Goal: Information Seeking & Learning: Learn about a topic

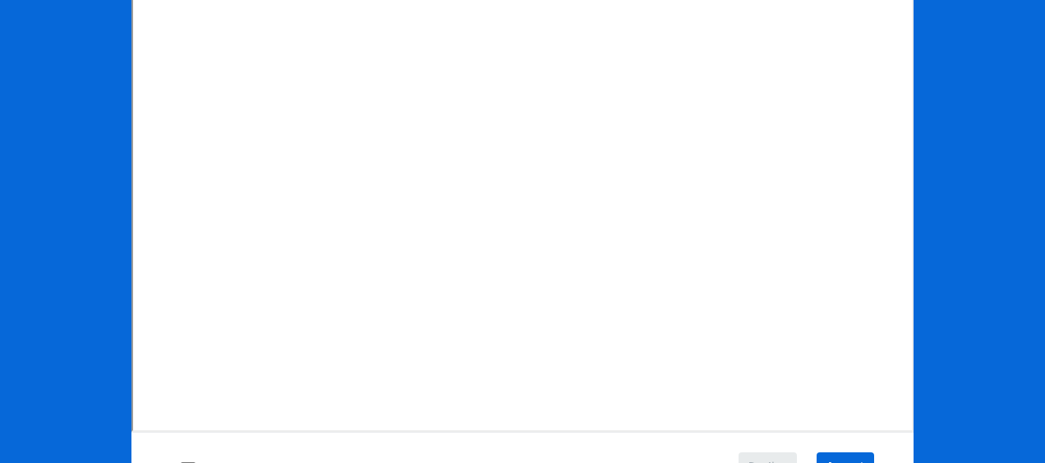
scroll to position [317, 0]
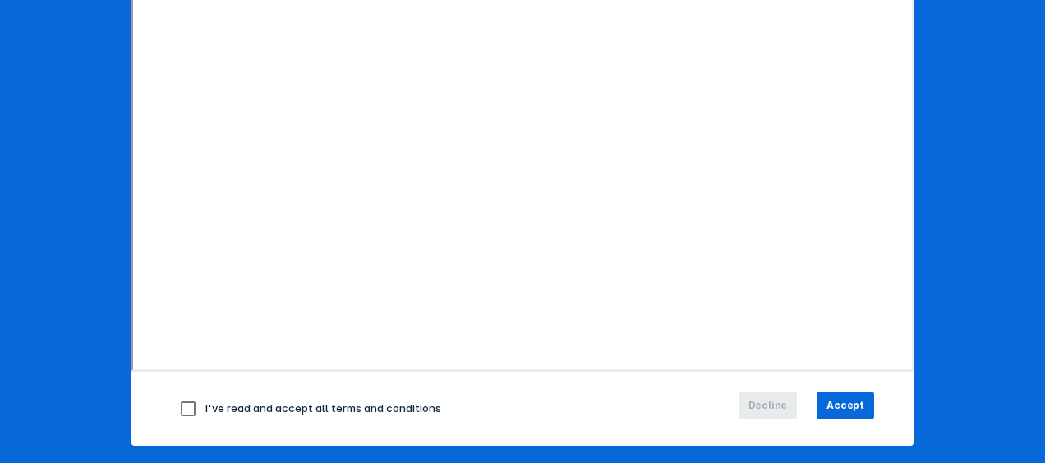
click at [184, 405] on input "checkbox" at bounding box center [188, 409] width 34 height 34
checkbox input "true"
click at [839, 398] on span "Accept" at bounding box center [845, 405] width 38 height 15
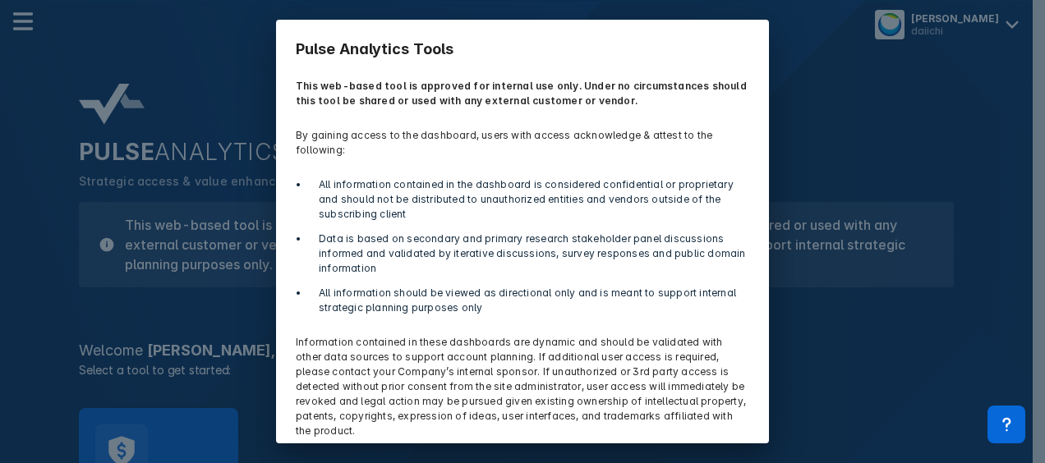
scroll to position [62, 0]
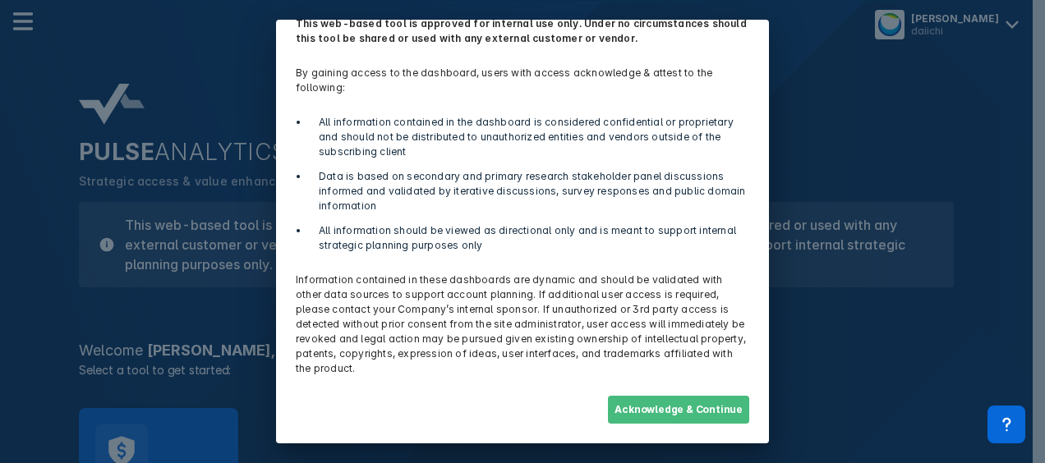
click at [672, 408] on button "Acknowledge & Continue" at bounding box center [678, 410] width 141 height 28
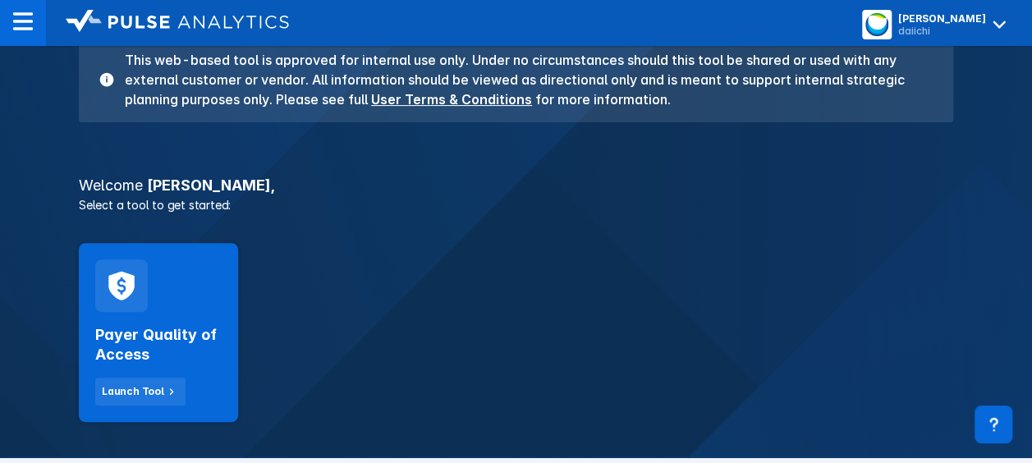
scroll to position [166, 0]
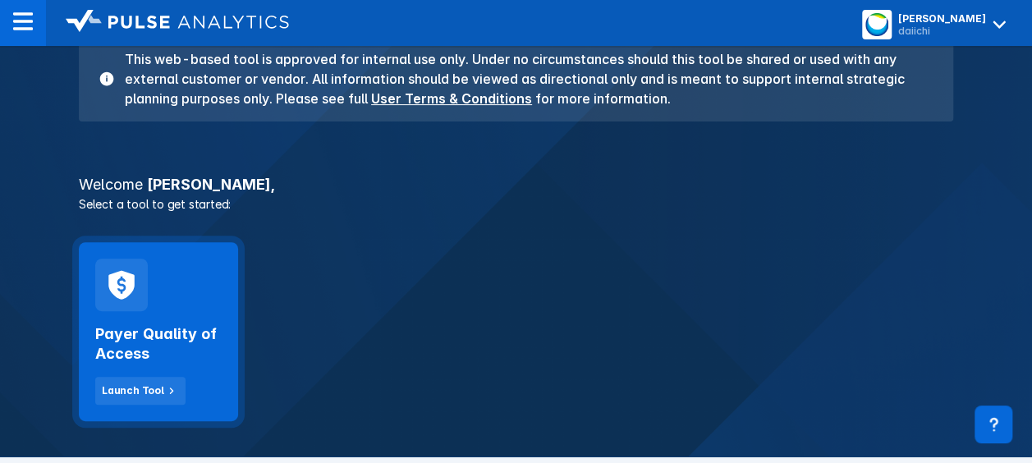
click at [148, 333] on h2 "Payer Quality of Access" at bounding box center [158, 343] width 126 height 39
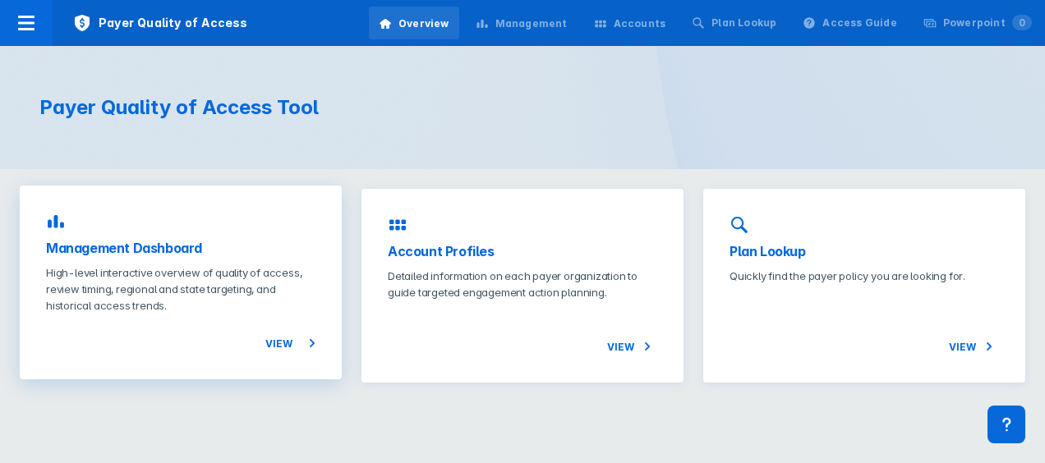
click at [276, 338] on span "View" at bounding box center [290, 343] width 50 height 20
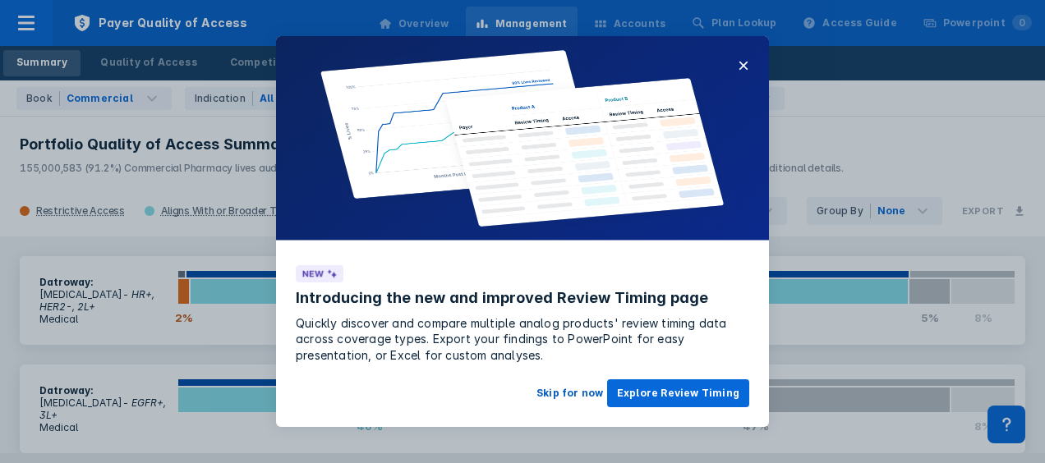
click at [578, 394] on button "Skip for now" at bounding box center [569, 393] width 86 height 28
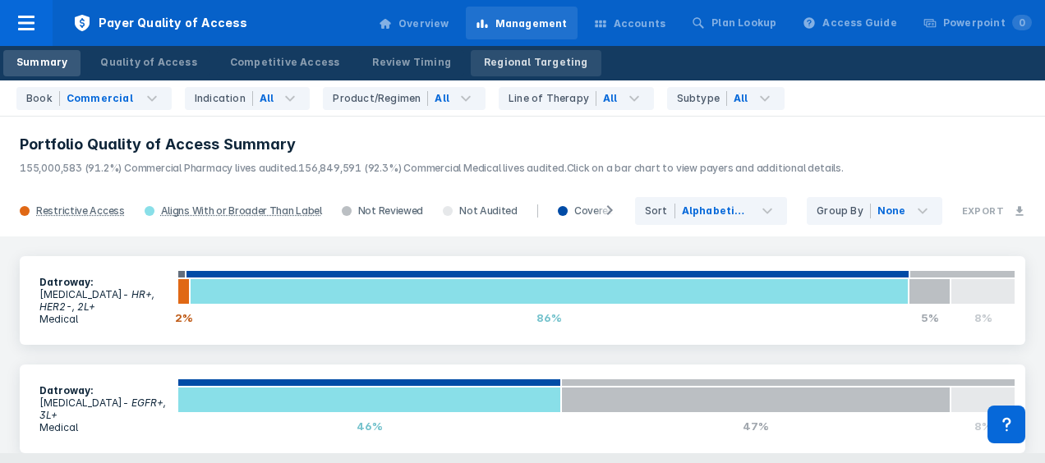
click at [515, 67] on div "Regional Targeting" at bounding box center [536, 62] width 104 height 15
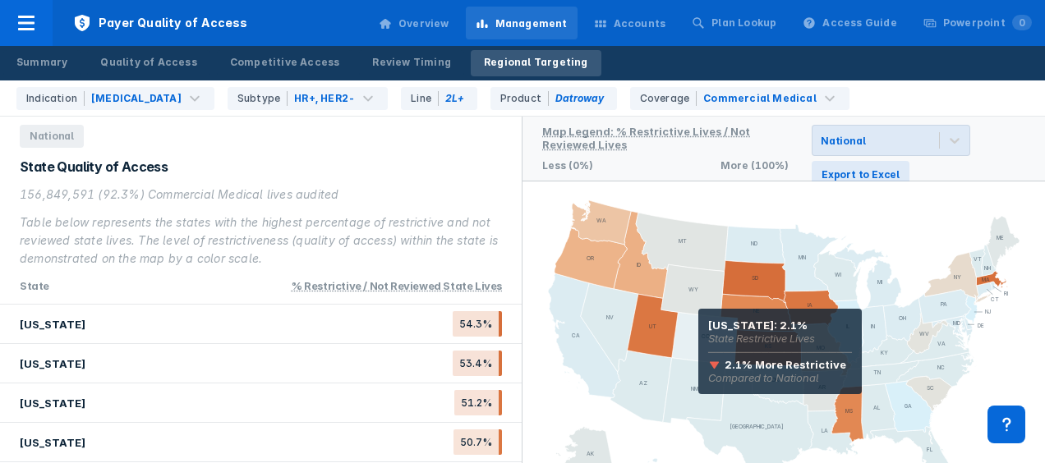
click at [698, 332] on icon at bounding box center [705, 338] width 66 height 52
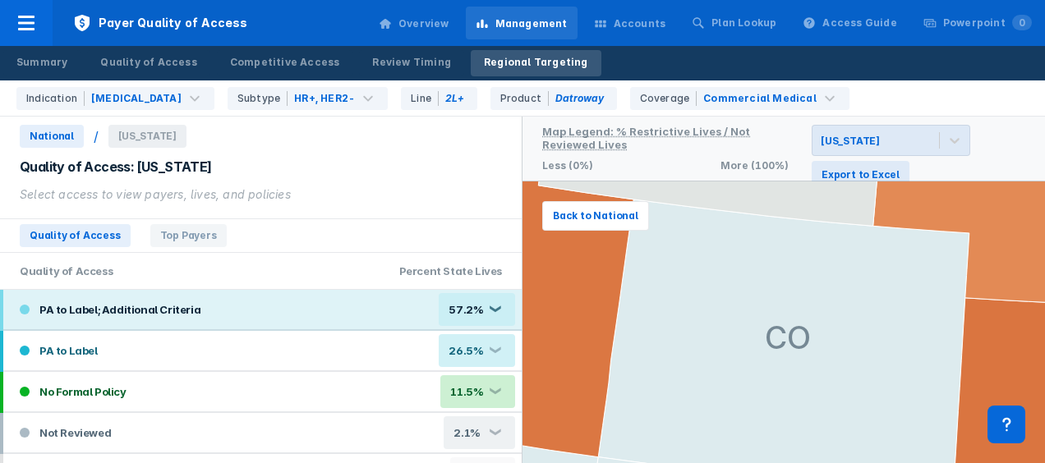
click at [488, 307] on div "❮" at bounding box center [494, 309] width 13 height 9
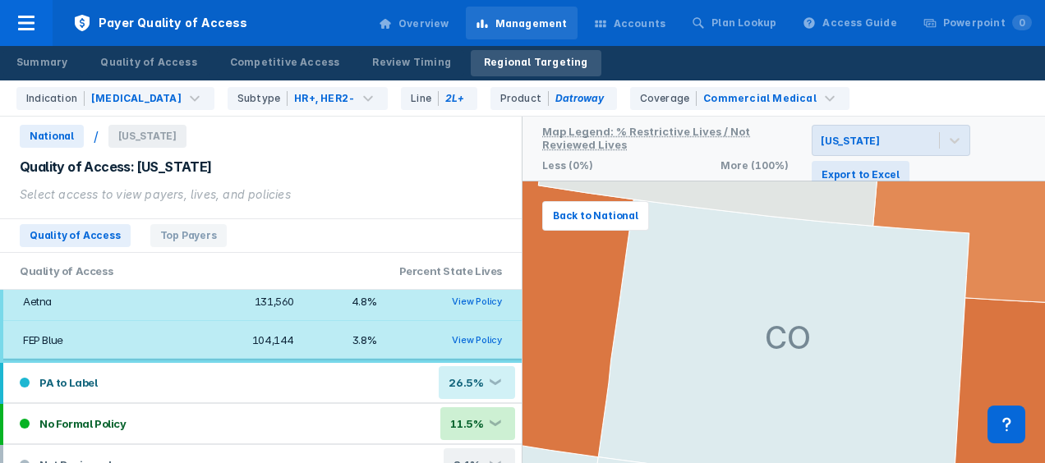
scroll to position [174, 0]
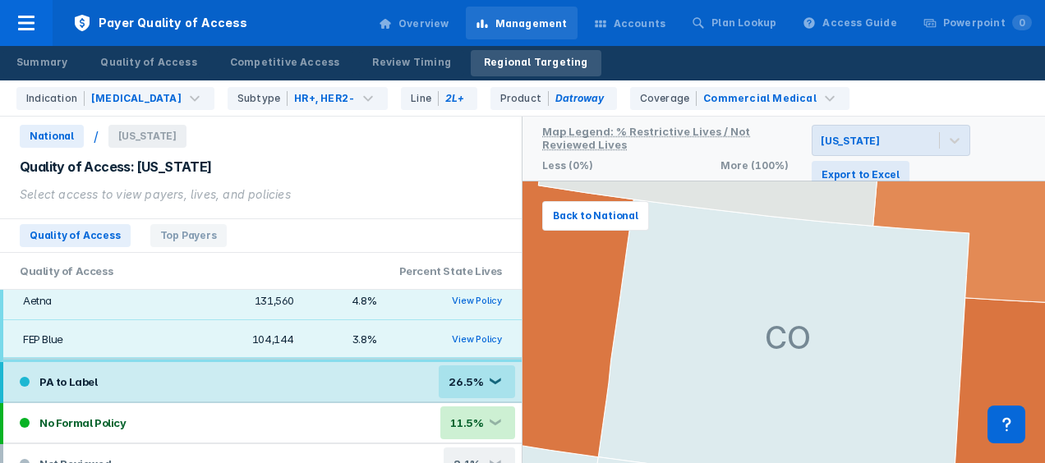
click at [489, 374] on div "26.5% ❮" at bounding box center [477, 381] width 76 height 33
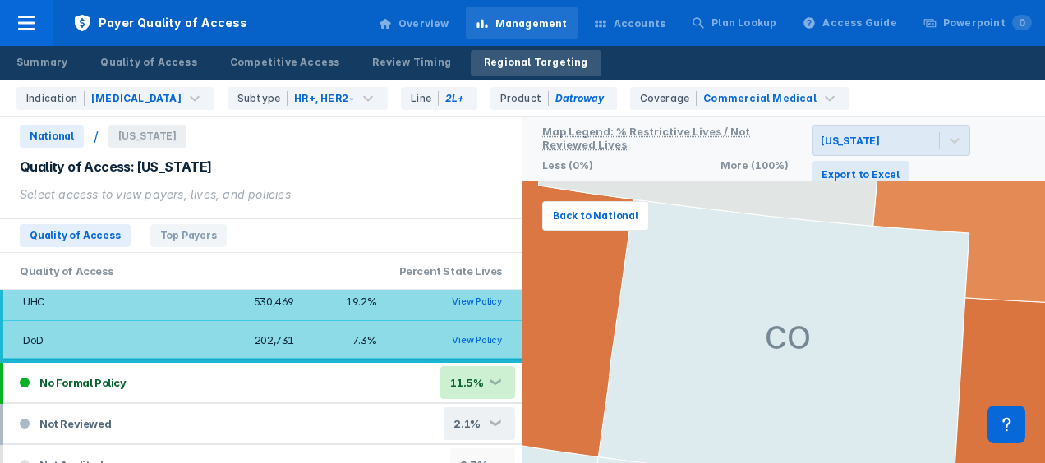
scroll to position [329, 0]
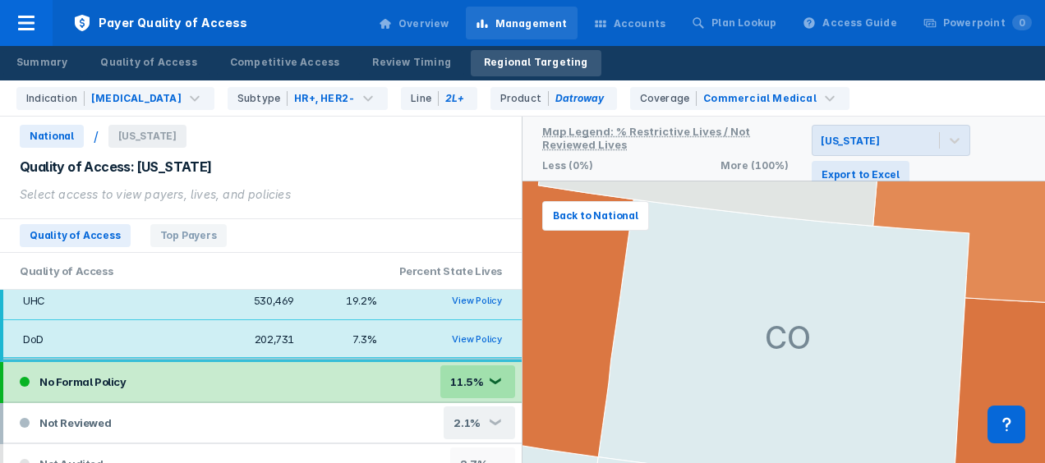
click at [486, 374] on div "11.5% ❮" at bounding box center [477, 381] width 75 height 33
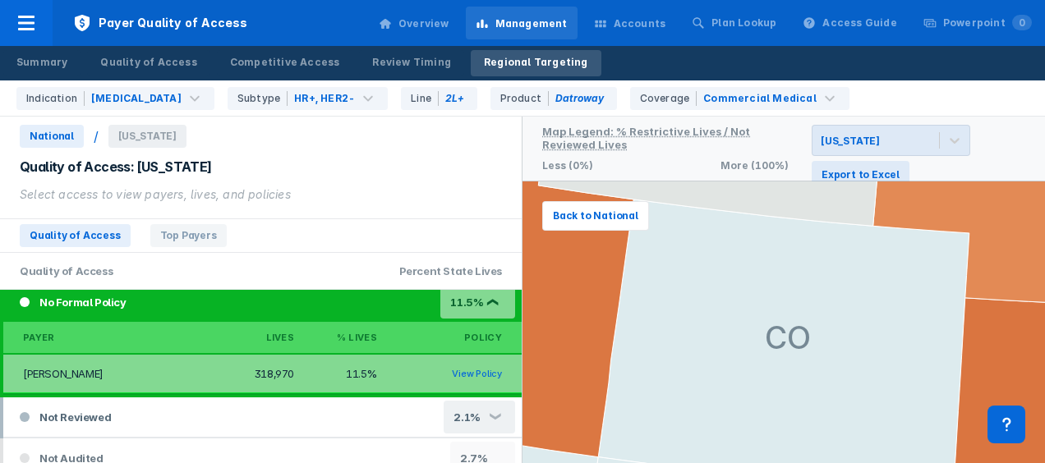
scroll to position [424, 0]
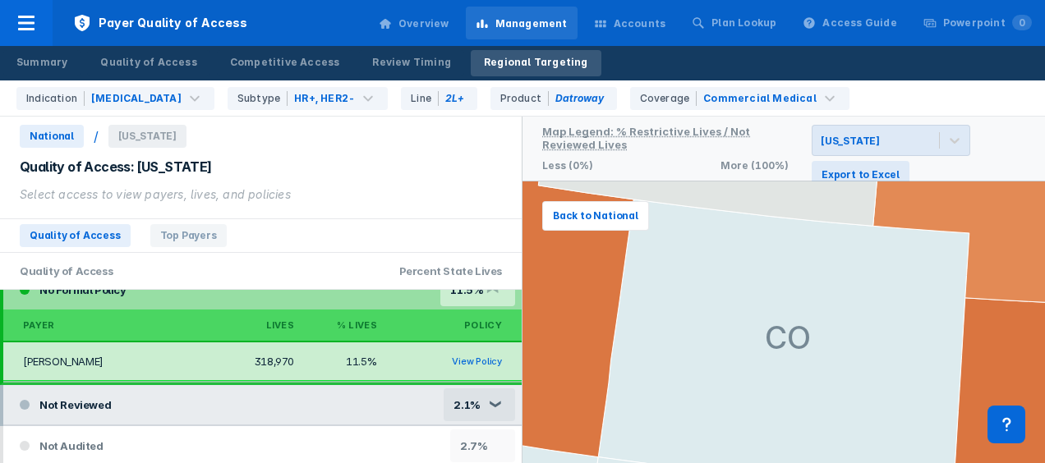
click at [488, 400] on div "❮" at bounding box center [494, 404] width 13 height 9
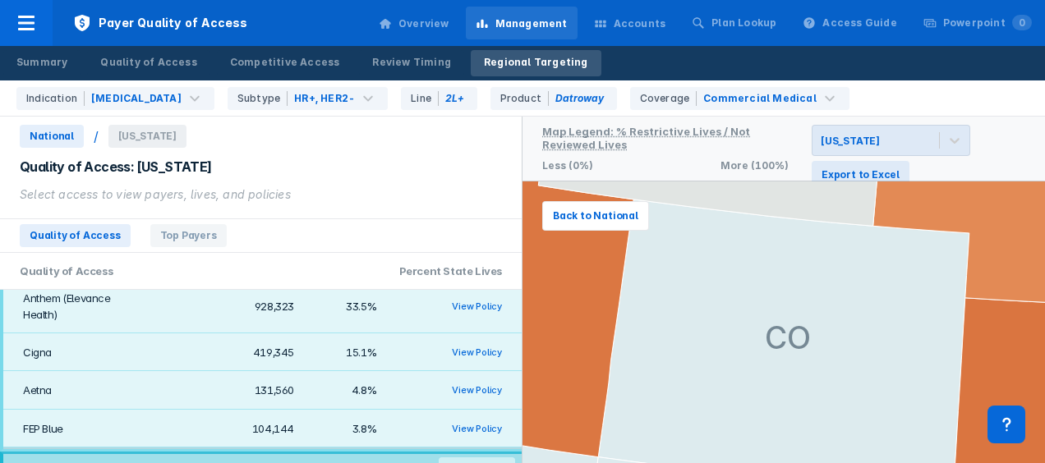
scroll to position [0, 0]
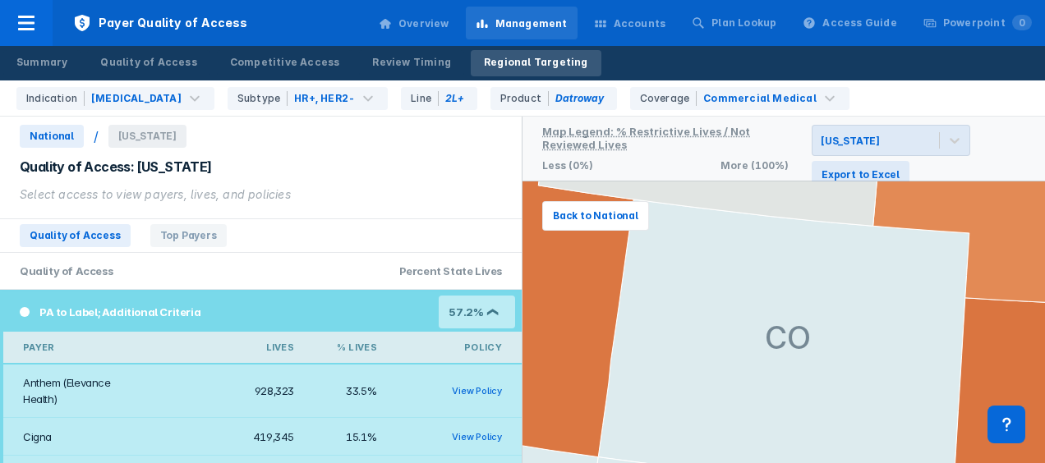
click at [488, 311] on div "❮" at bounding box center [494, 312] width 13 height 9
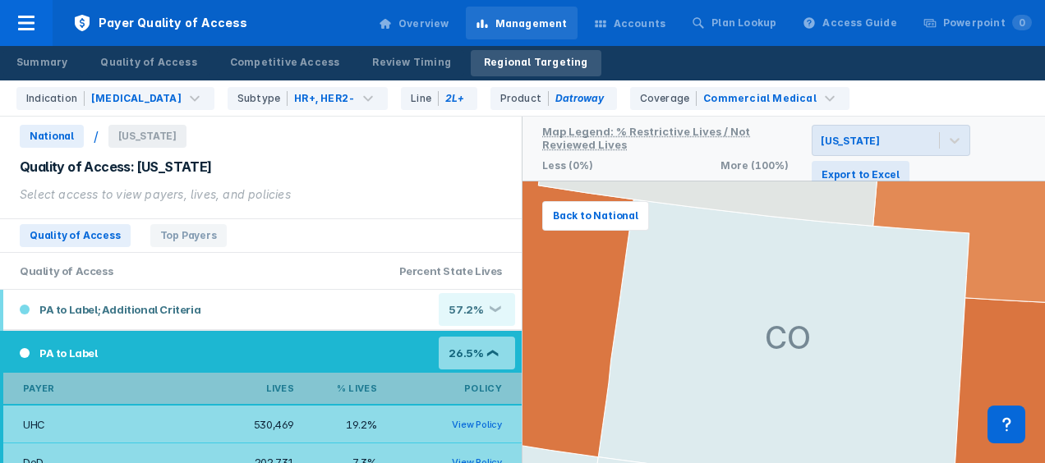
click at [488, 355] on div "❮" at bounding box center [494, 353] width 13 height 9
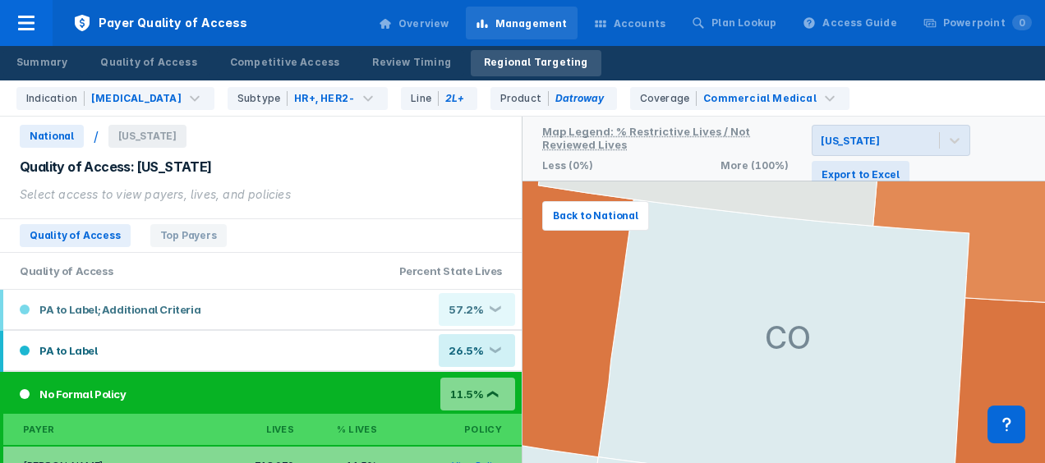
click at [488, 396] on div "❮" at bounding box center [494, 394] width 13 height 9
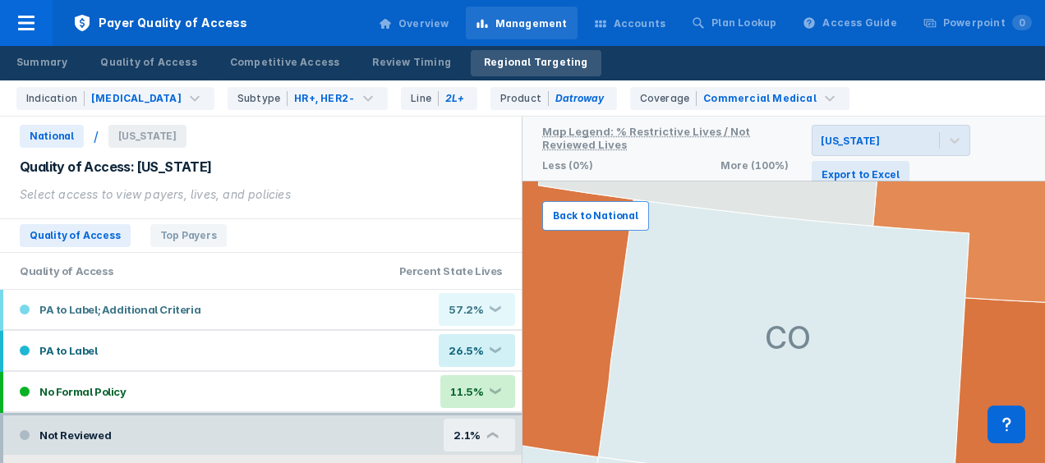
click at [594, 214] on span "Back to National" at bounding box center [595, 216] width 85 height 15
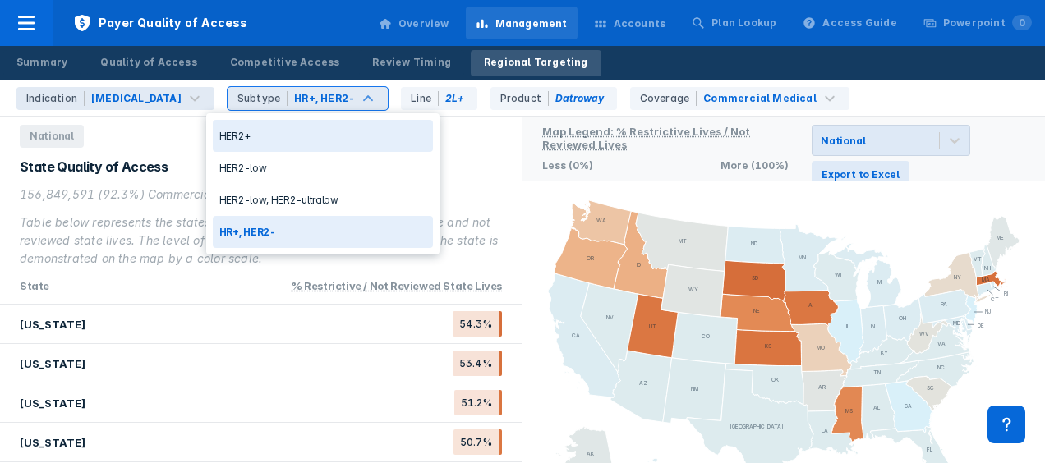
click at [464, 175] on div "State Quality of Access" at bounding box center [261, 167] width 482 height 18
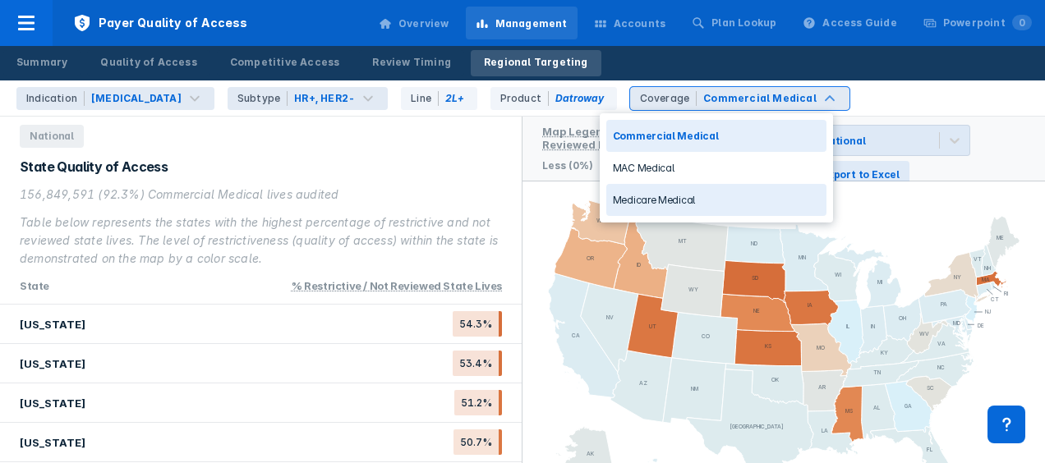
click at [457, 159] on div "State Quality of Access" at bounding box center [261, 167] width 482 height 18
